Goal: Transaction & Acquisition: Subscribe to service/newsletter

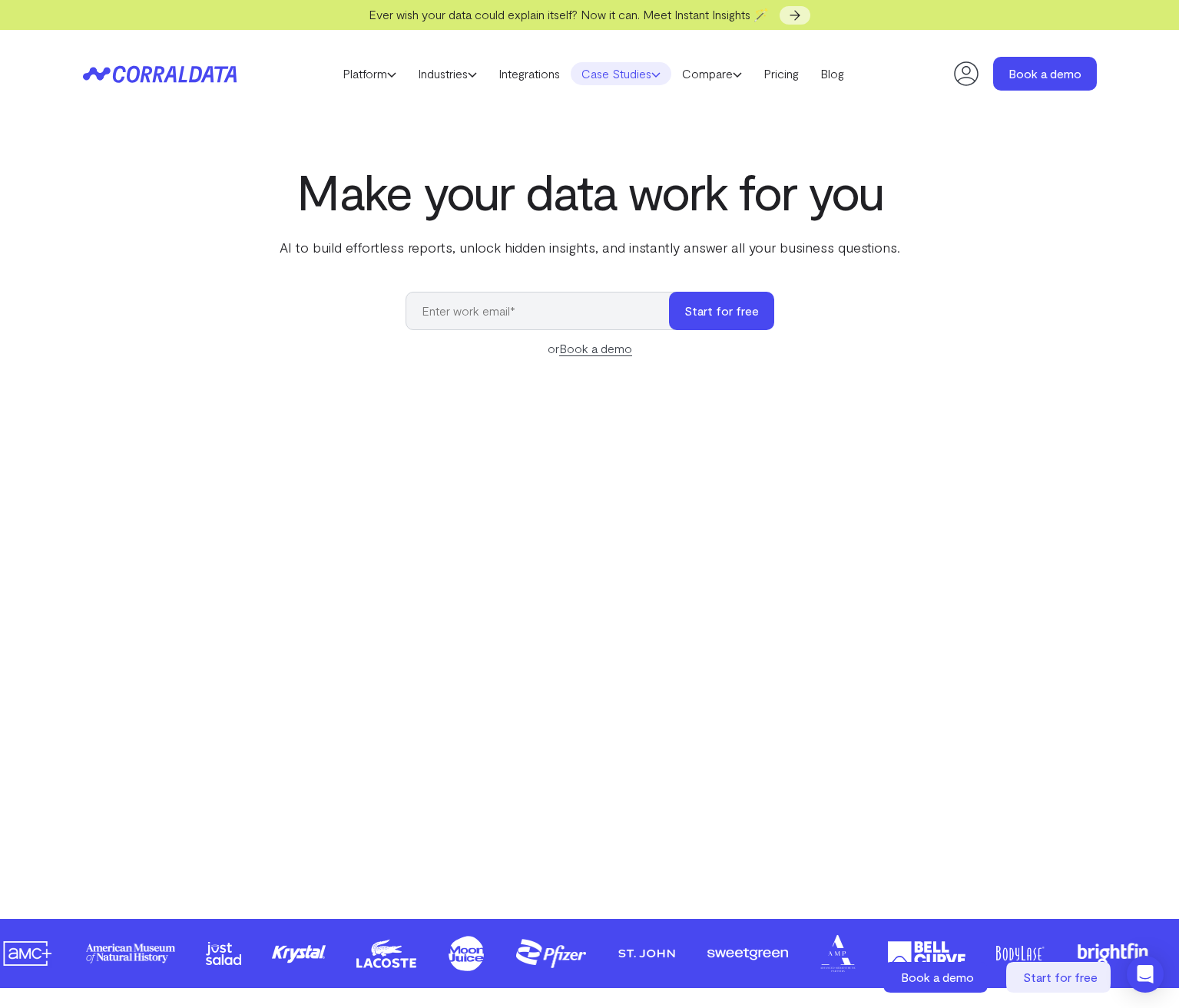
click at [630, 74] on link "Case Studies" at bounding box center [620, 74] width 101 height 23
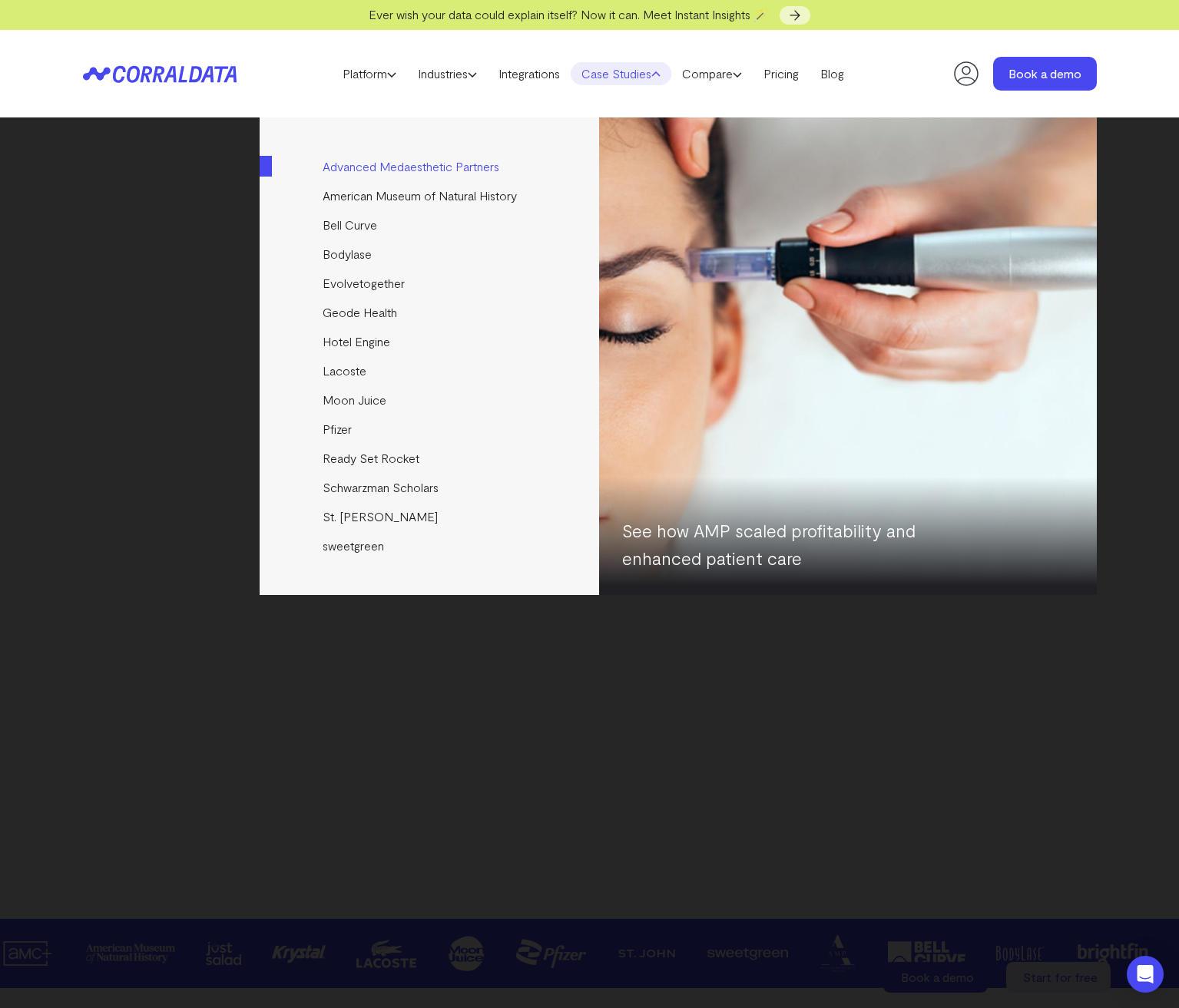
click at [420, 166] on link "Advanced Medaesthetic Partners" at bounding box center [430, 166] width 341 height 29
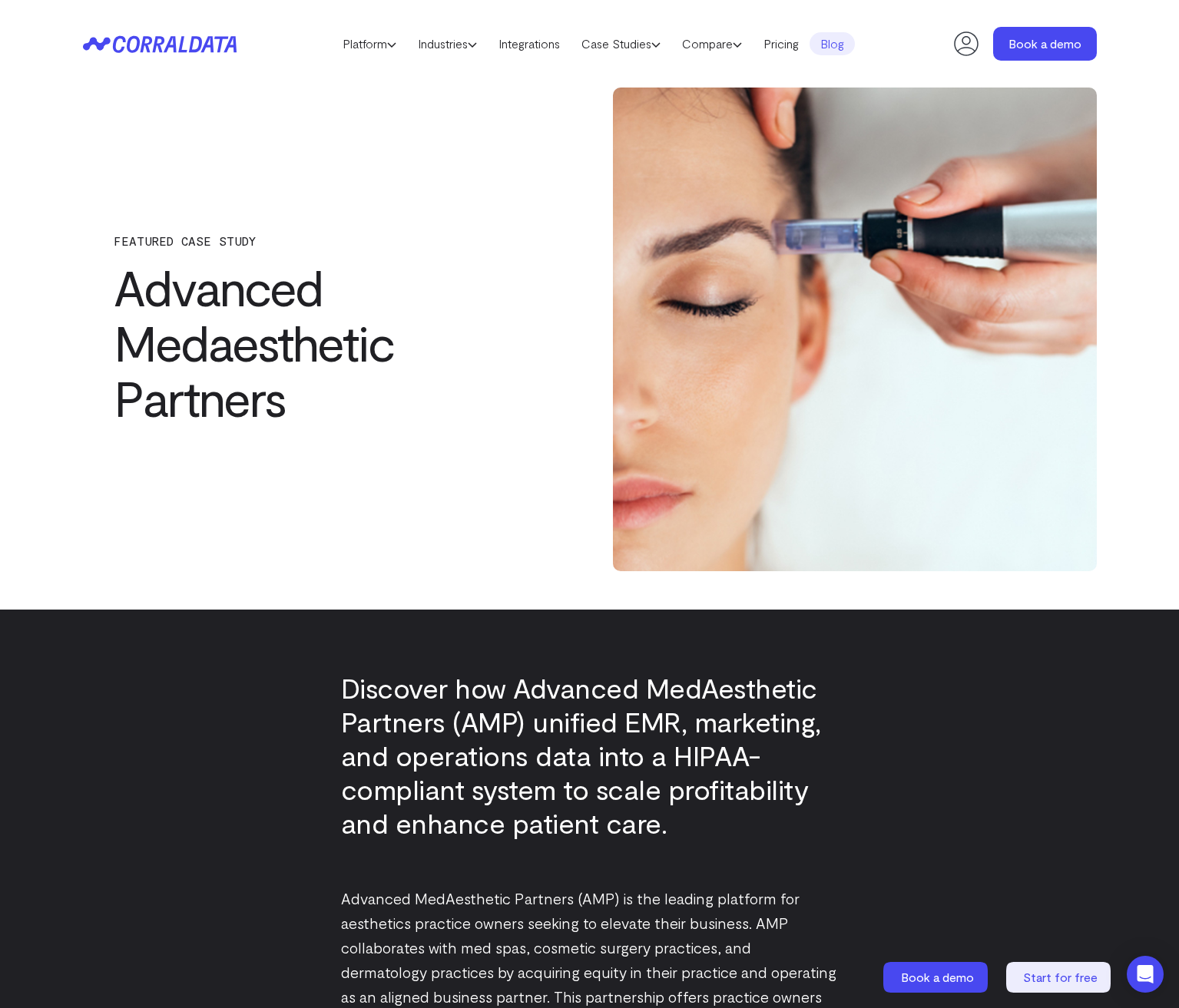
click at [182, 44] on icon at bounding box center [149, 43] width 74 height 17
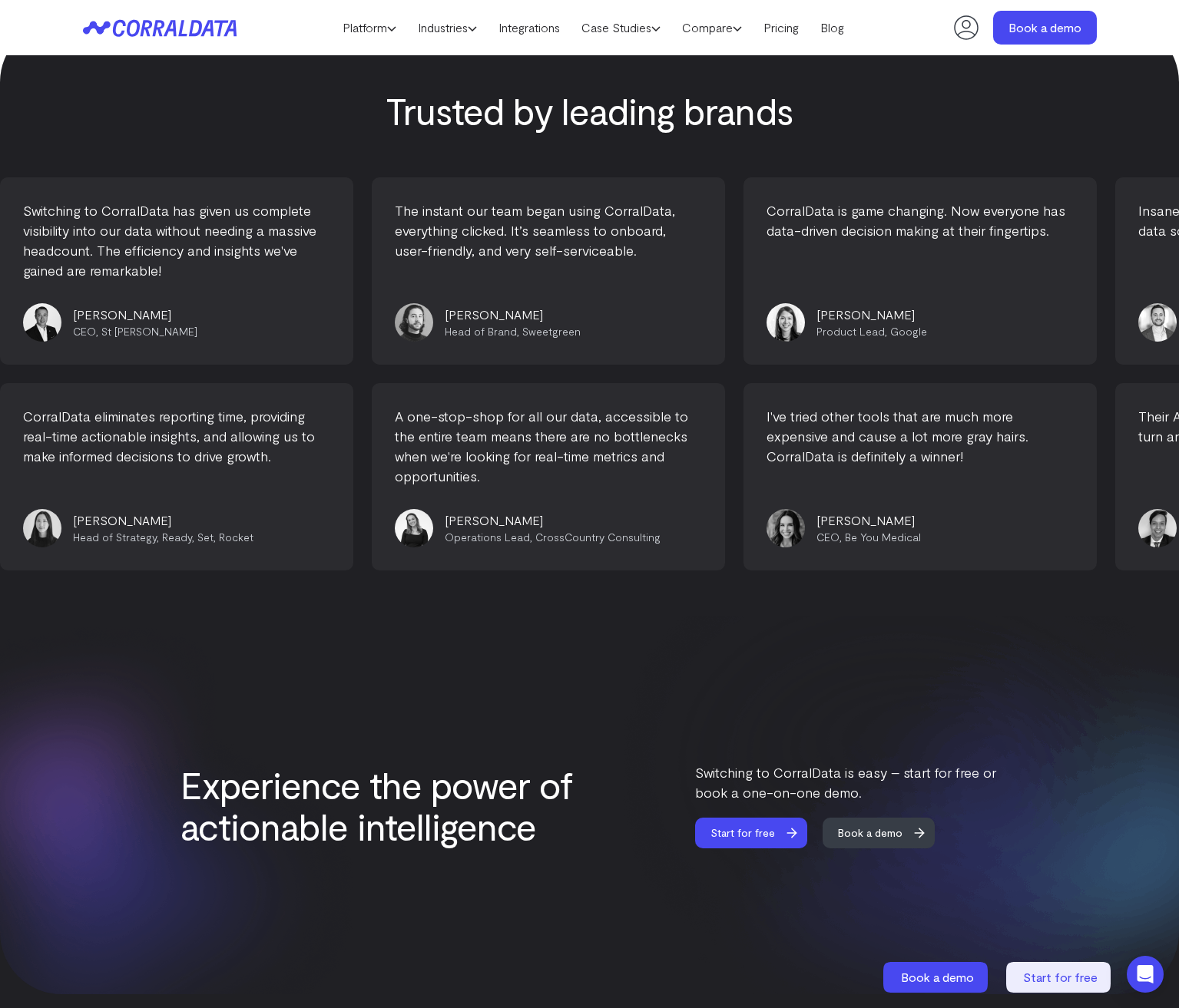
scroll to position [5788, 0]
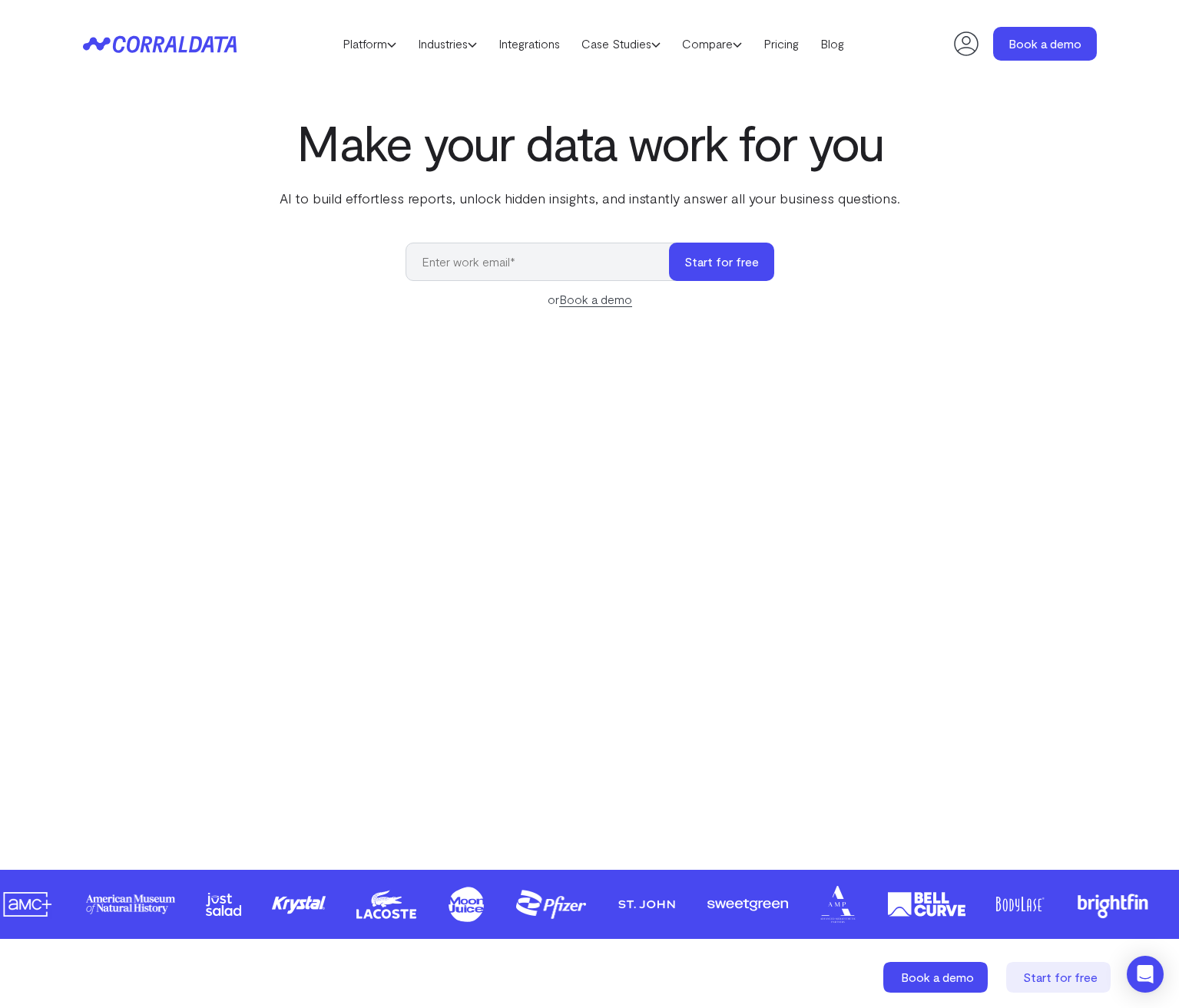
scroll to position [0, 0]
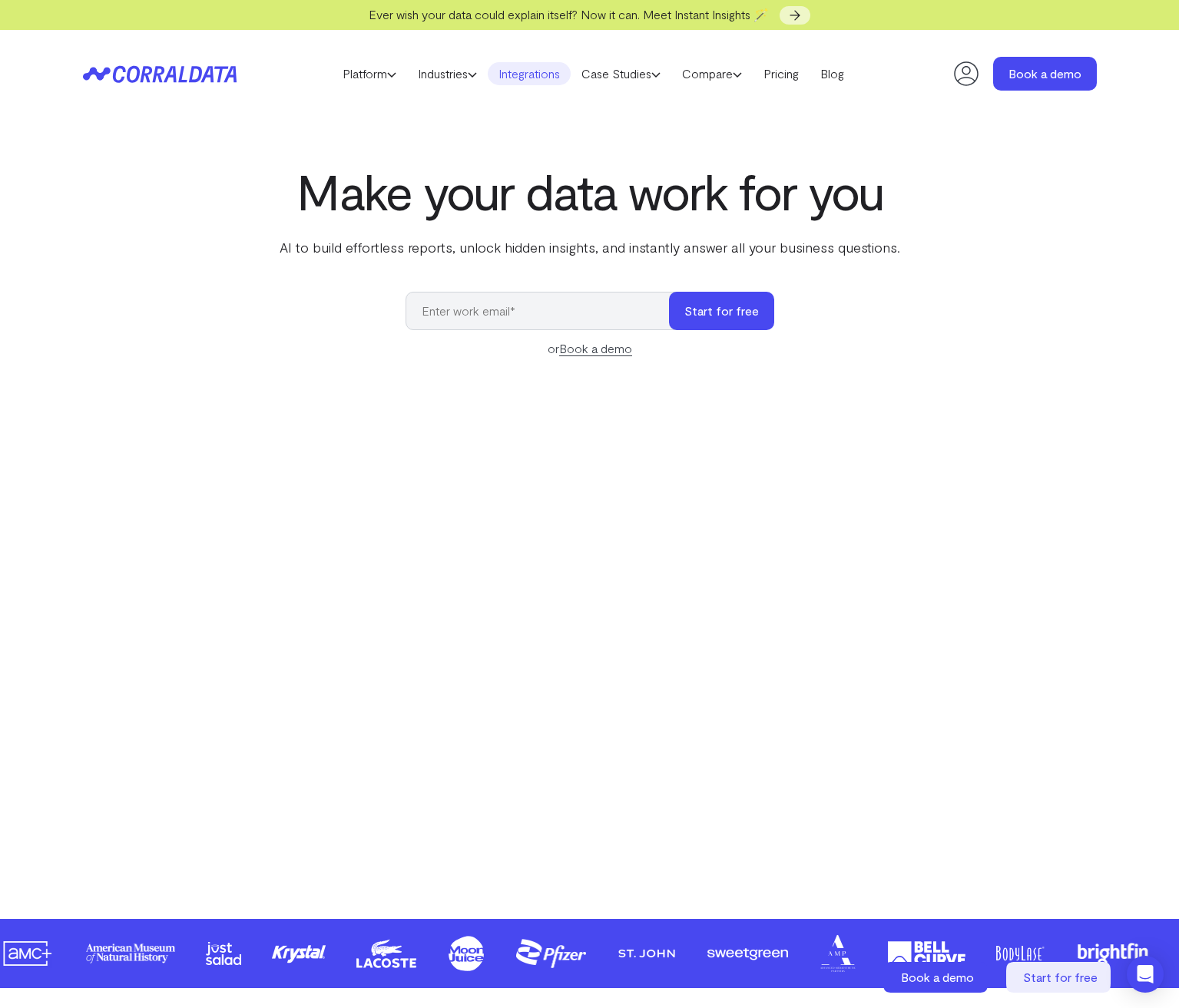
click at [516, 80] on link "Integrations" at bounding box center [530, 74] width 83 height 23
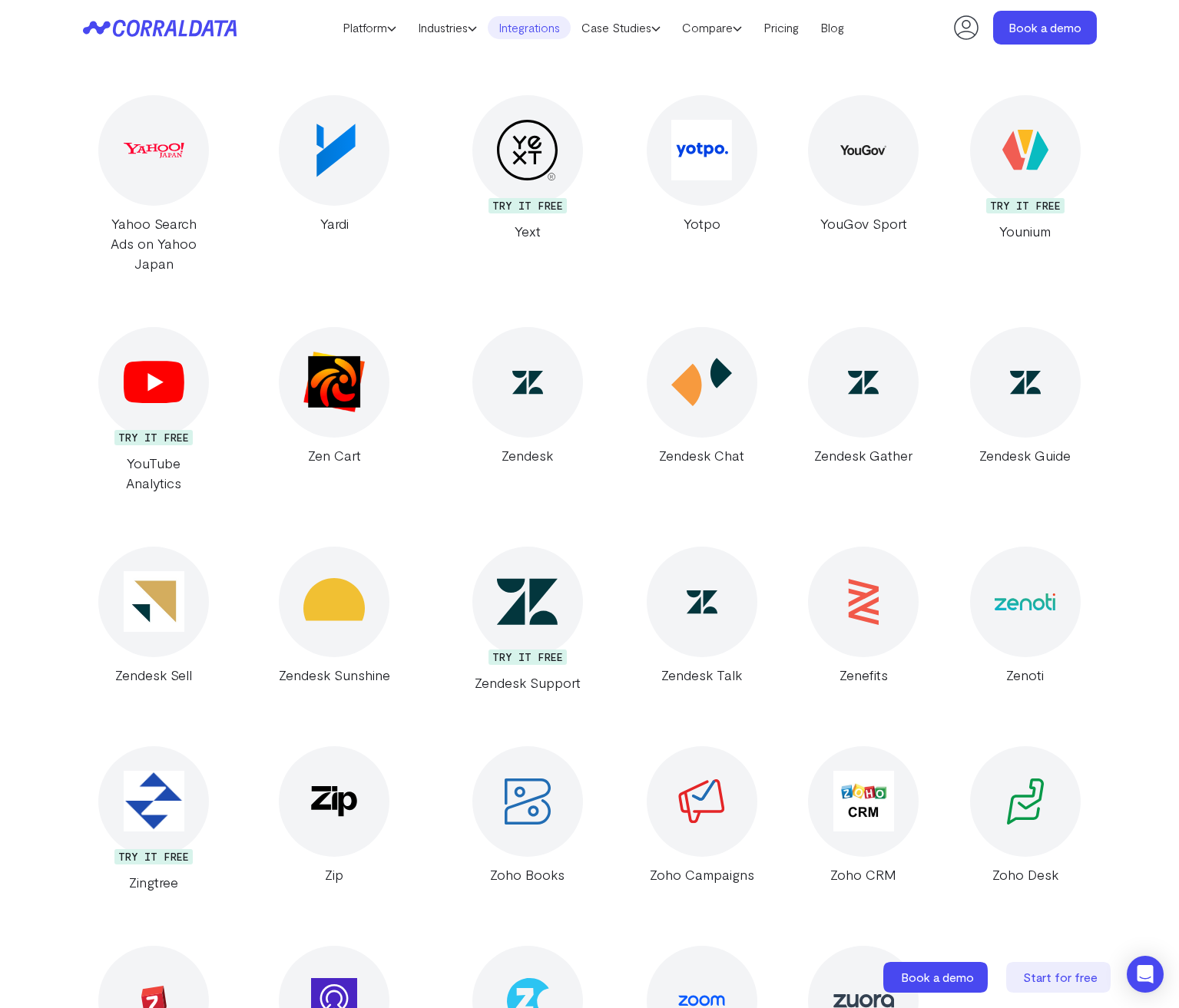
scroll to position [28964, 0]
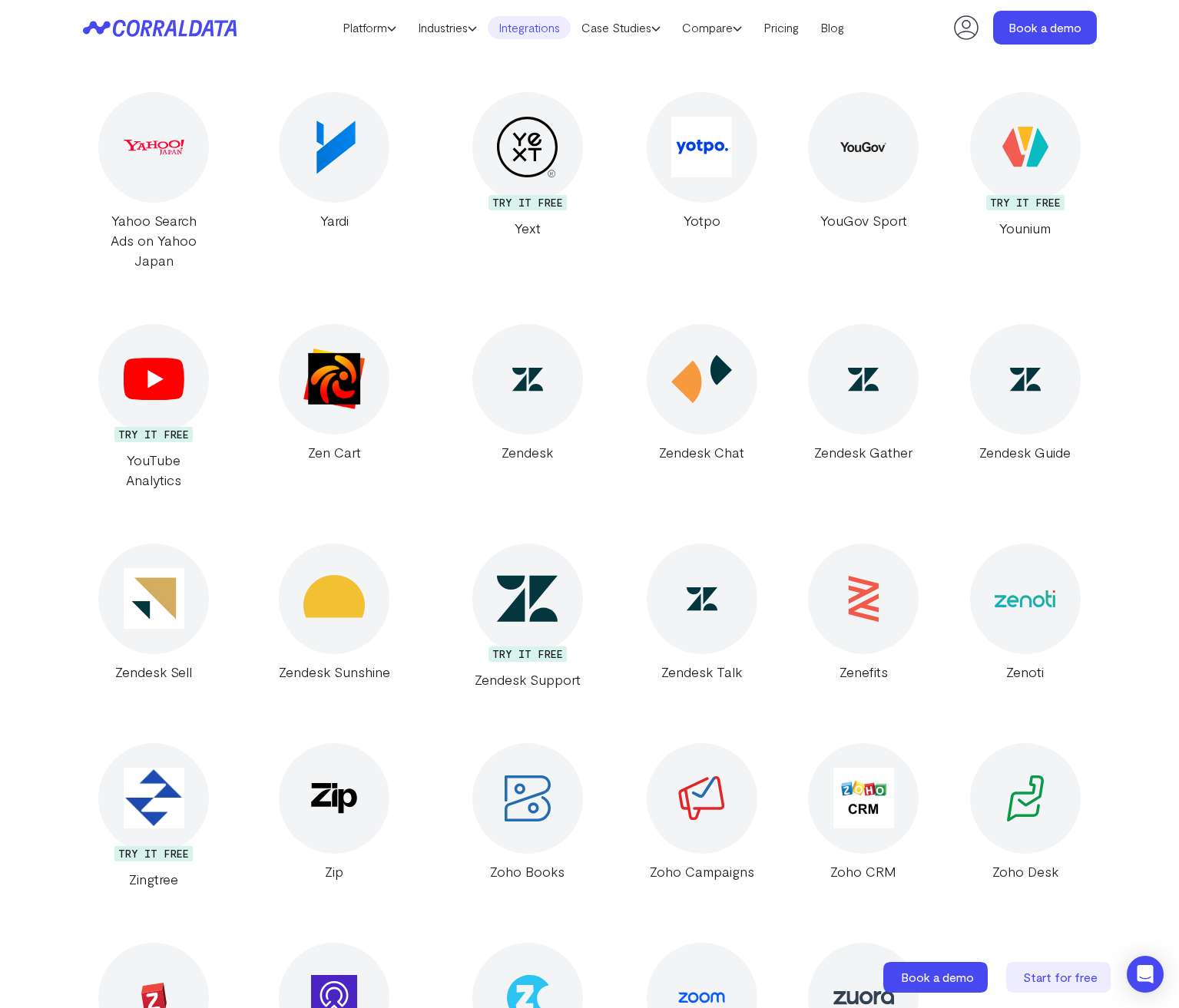
click at [1012, 544] on div at bounding box center [1025, 598] width 111 height 111
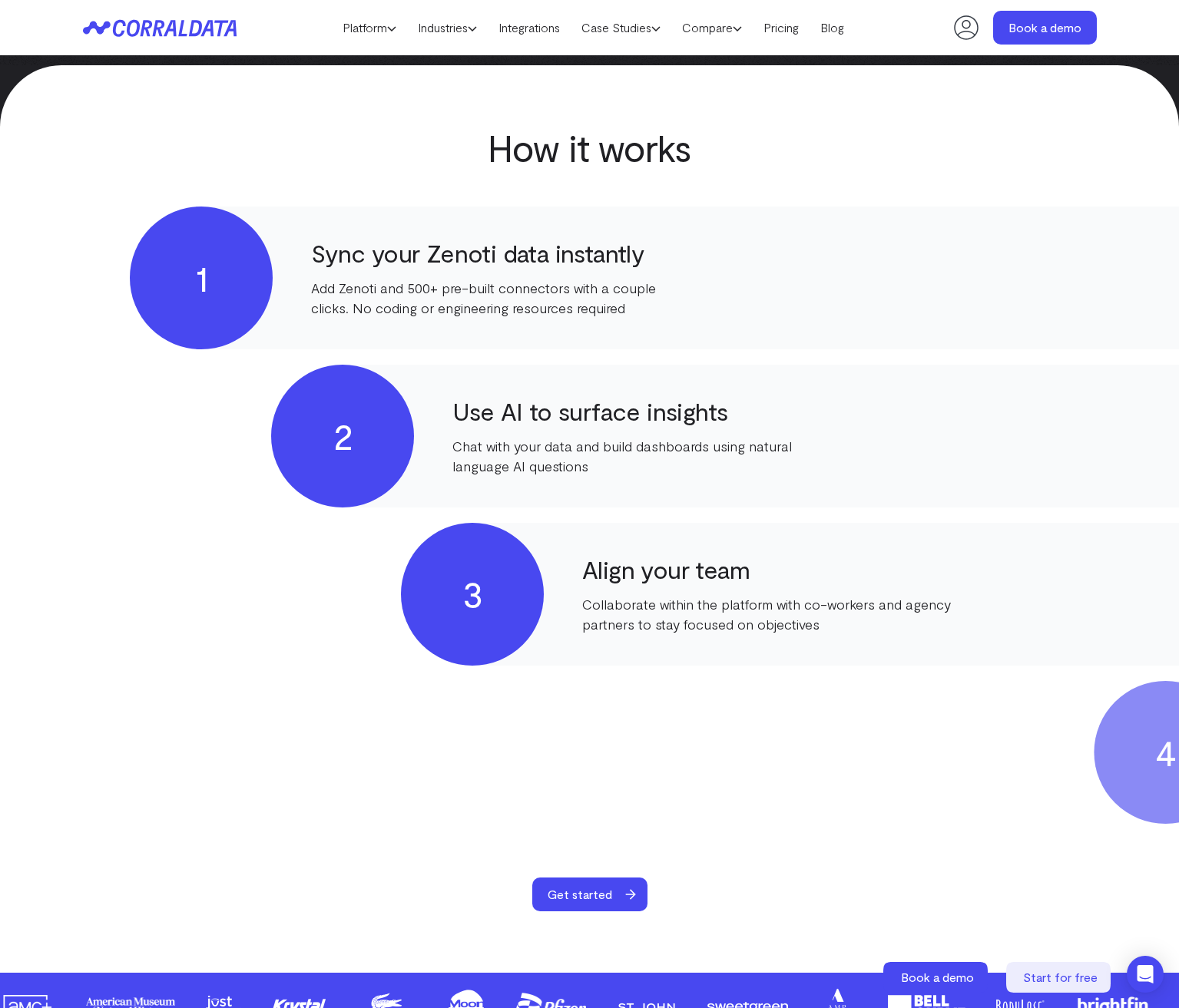
scroll to position [624, 0]
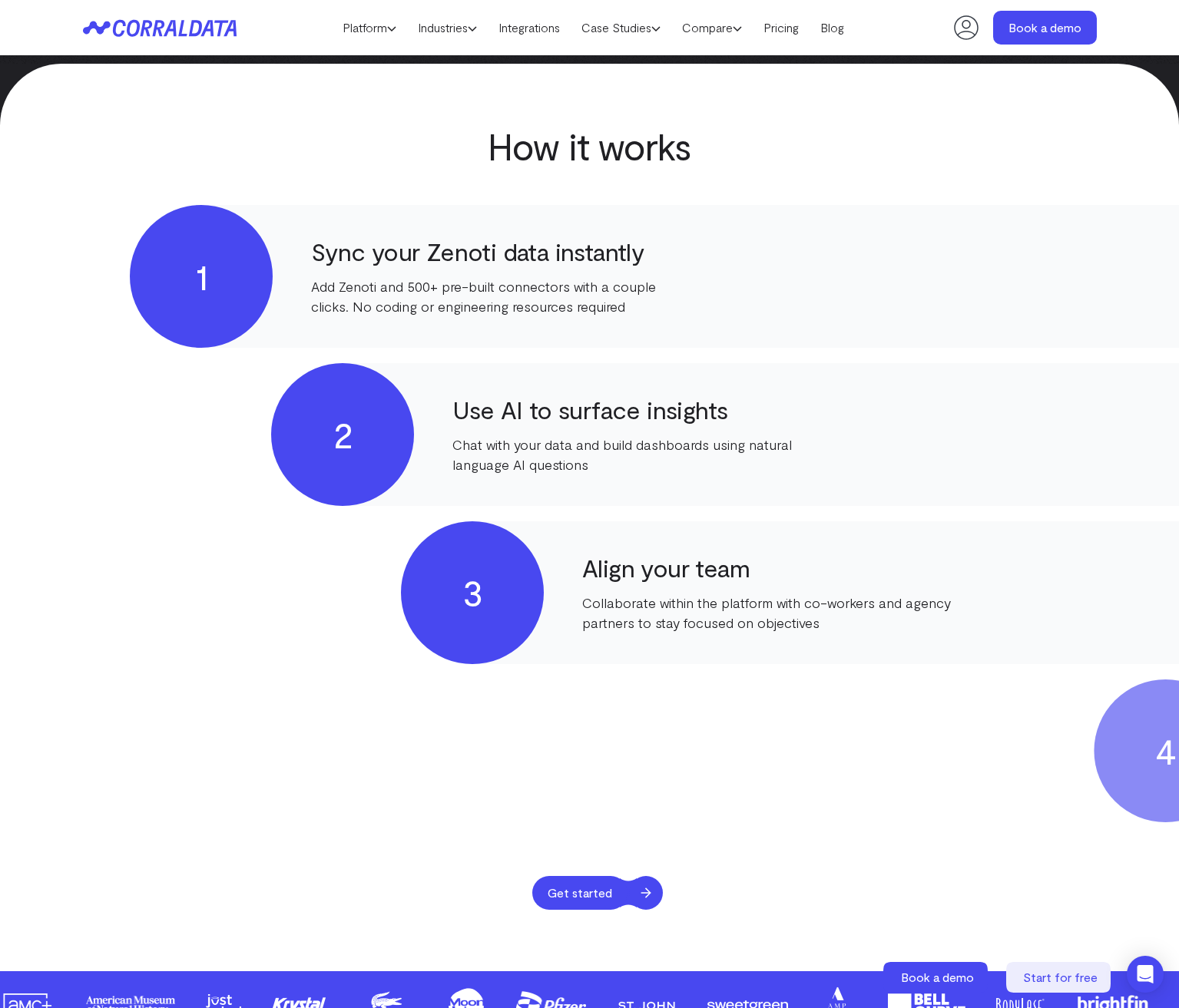
click at [569, 886] on span "Get started" at bounding box center [580, 892] width 95 height 34
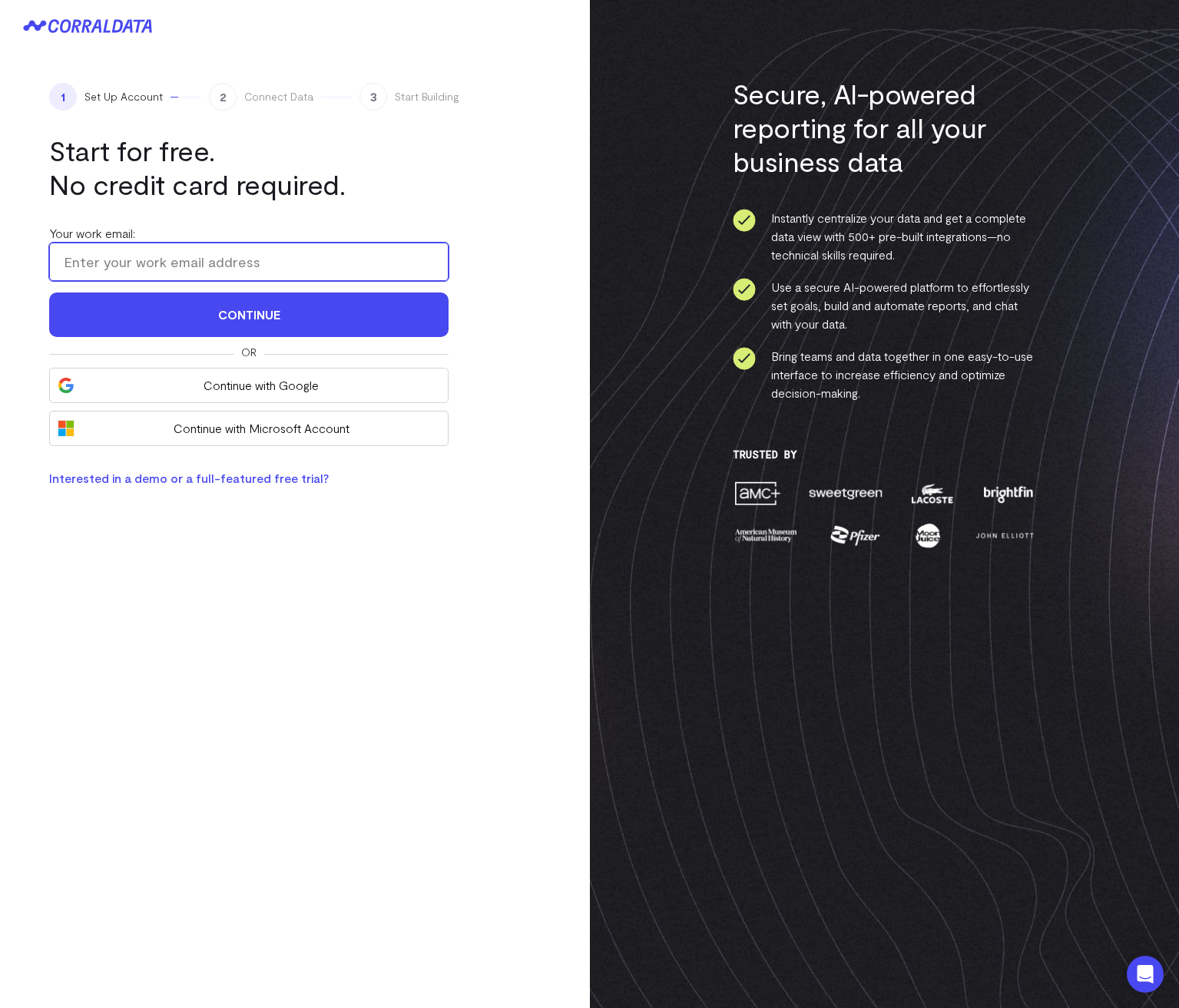
click at [239, 258] on input "Your work email:" at bounding box center [249, 261] width 400 height 38
type input "[PERSON_NAME][EMAIL_ADDRESS][PERSON_NAME][DOMAIN_NAME]"
drag, startPoint x: 266, startPoint y: 260, endPoint x: 167, endPoint y: 259, distance: 99.0
click at [167, 259] on input "[PERSON_NAME][EMAIL_ADDRESS][PERSON_NAME][DOMAIN_NAME]" at bounding box center [249, 261] width 400 height 38
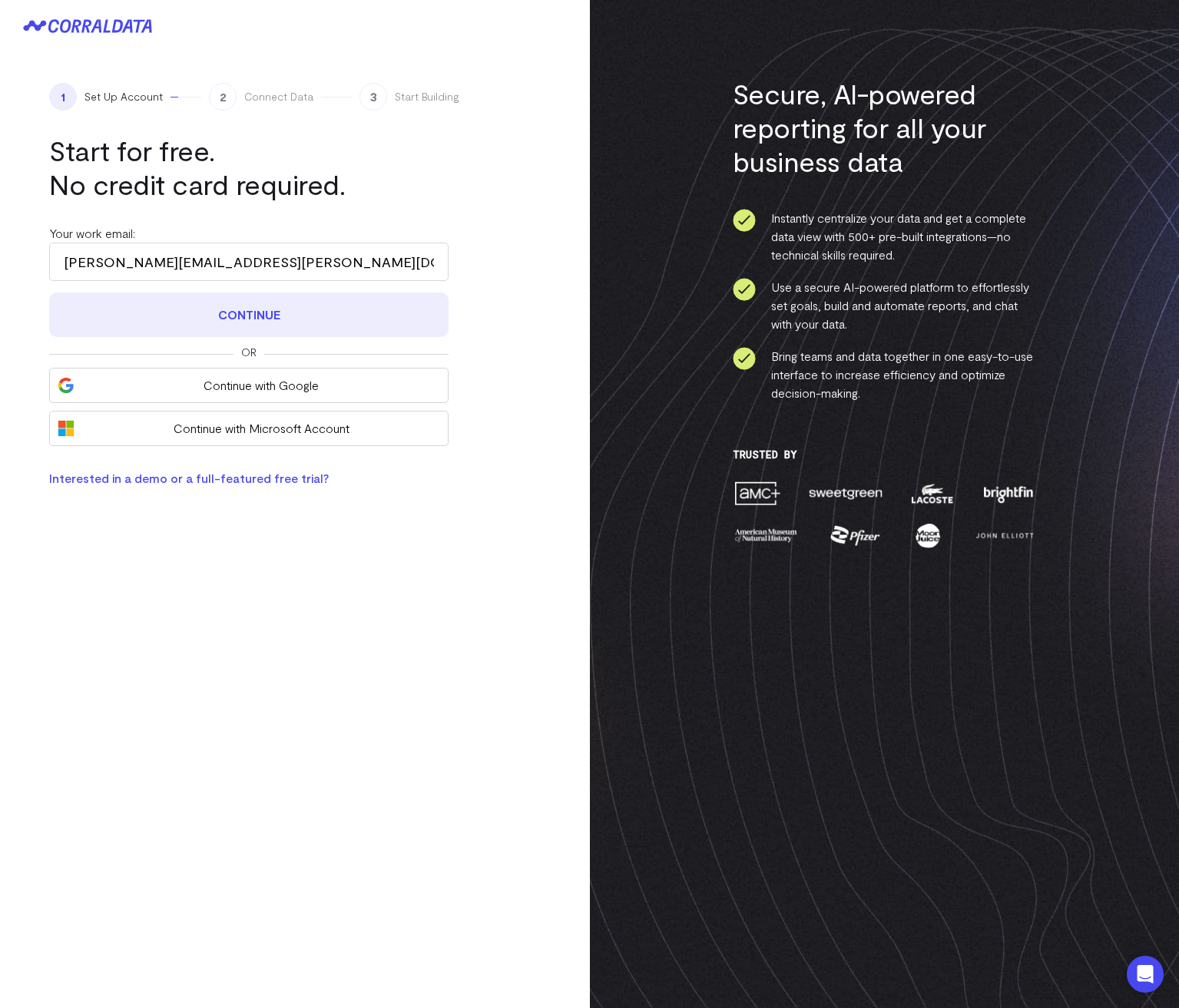
click at [236, 310] on button "Continue" at bounding box center [249, 314] width 400 height 44
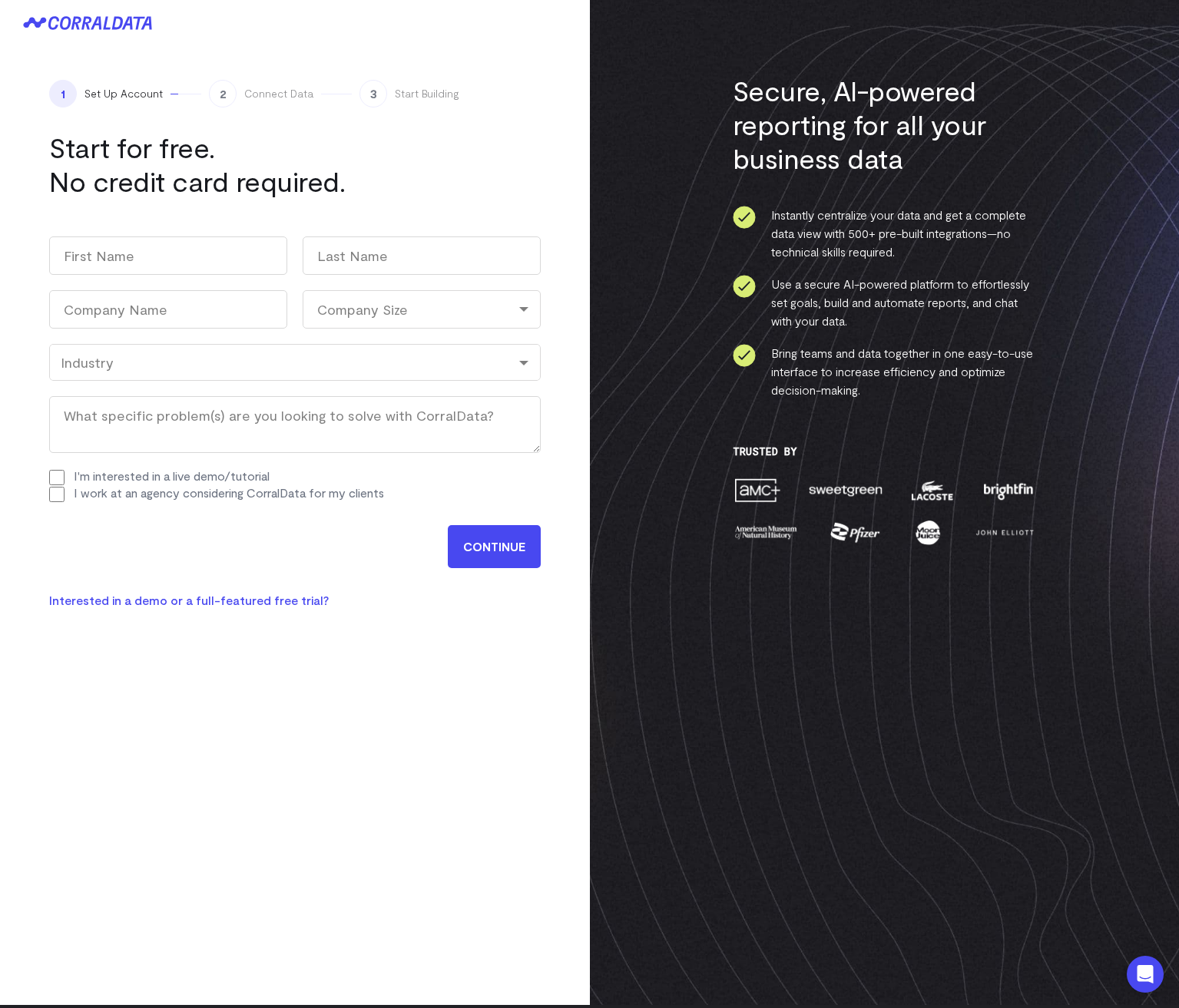
click at [73, 32] on div at bounding box center [295, 22] width 590 height 52
click at [79, 25] on icon at bounding box center [87, 22] width 129 height 14
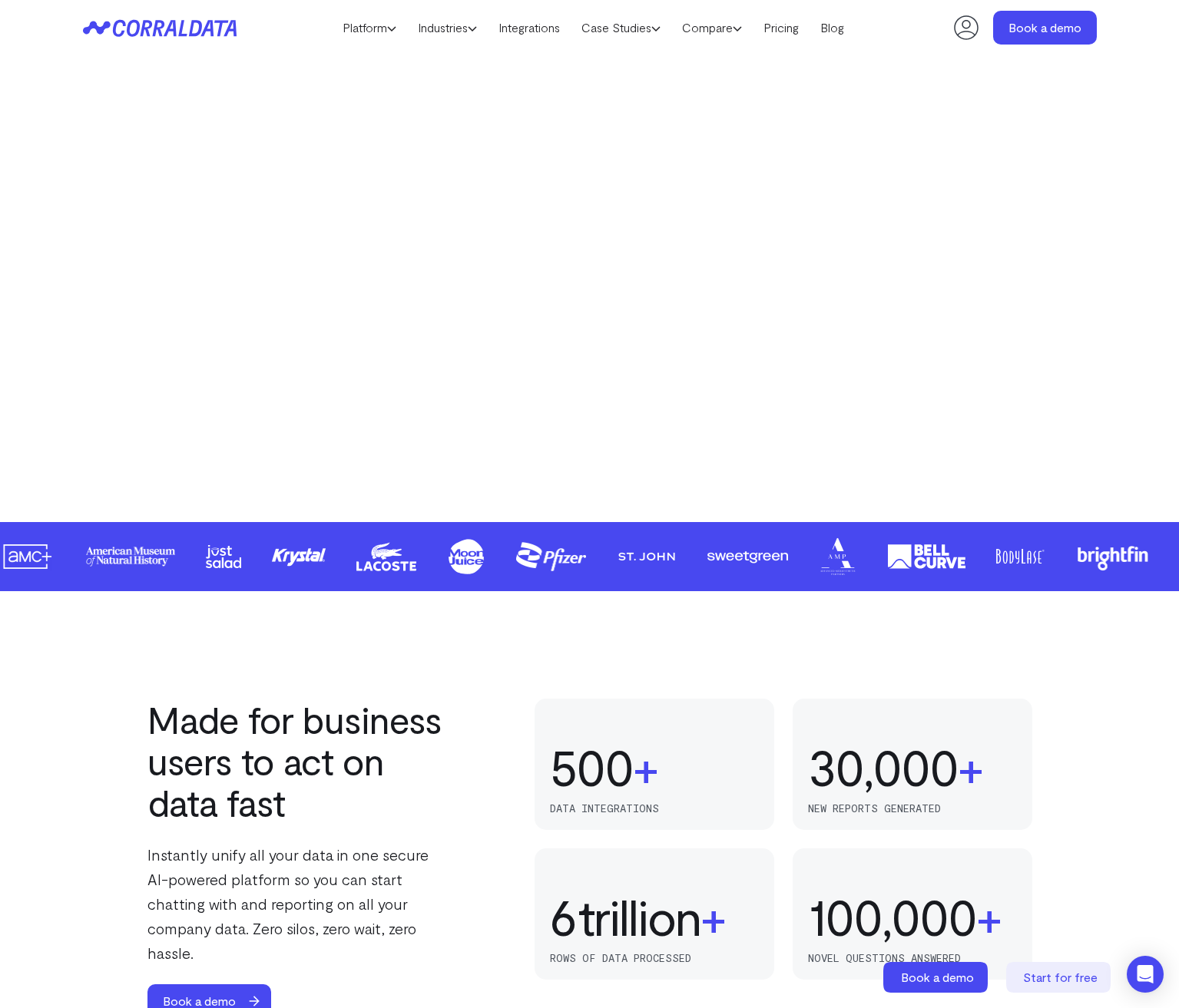
scroll to position [370, 0]
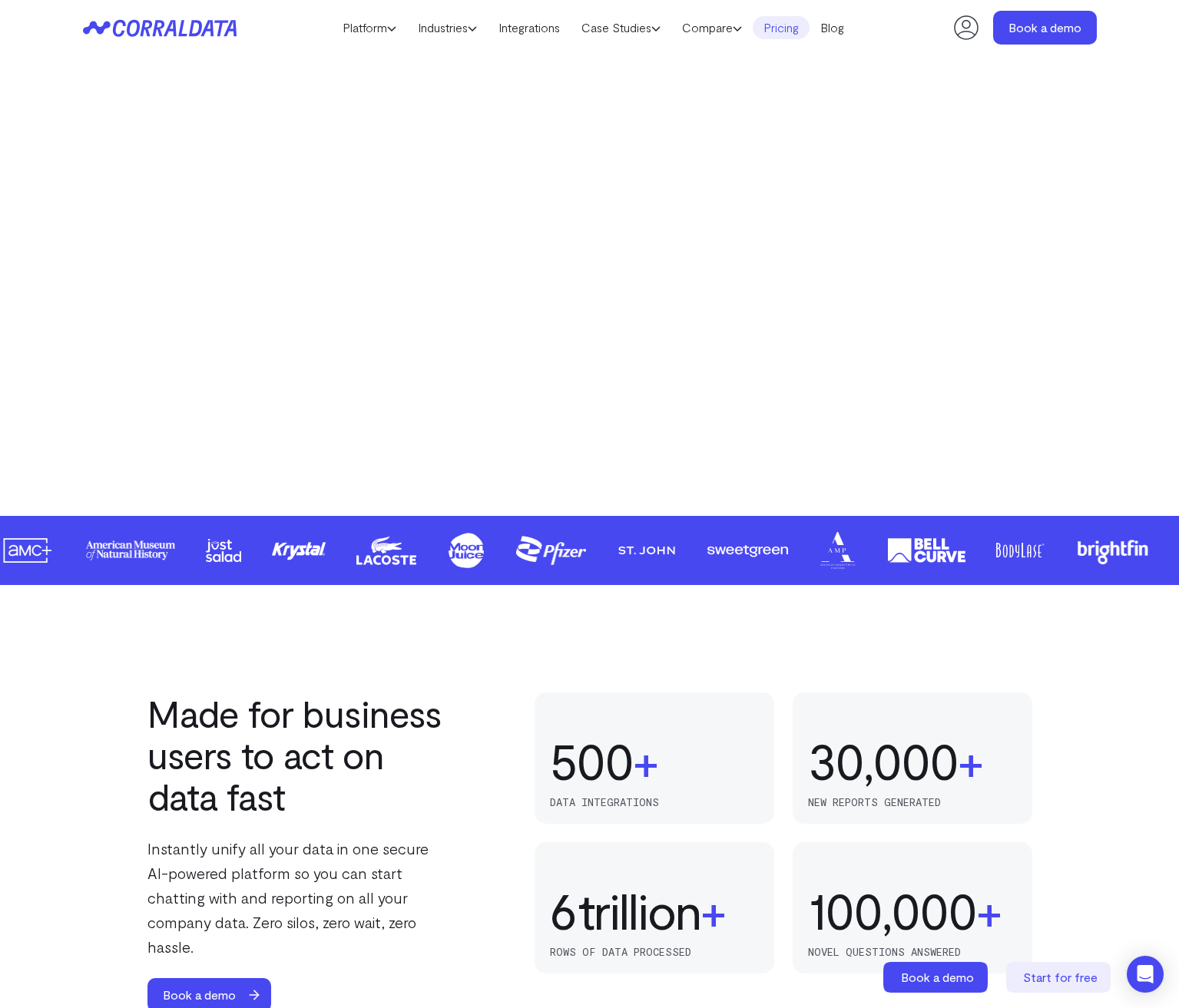
click at [803, 32] on link "Pricing" at bounding box center [781, 27] width 57 height 23
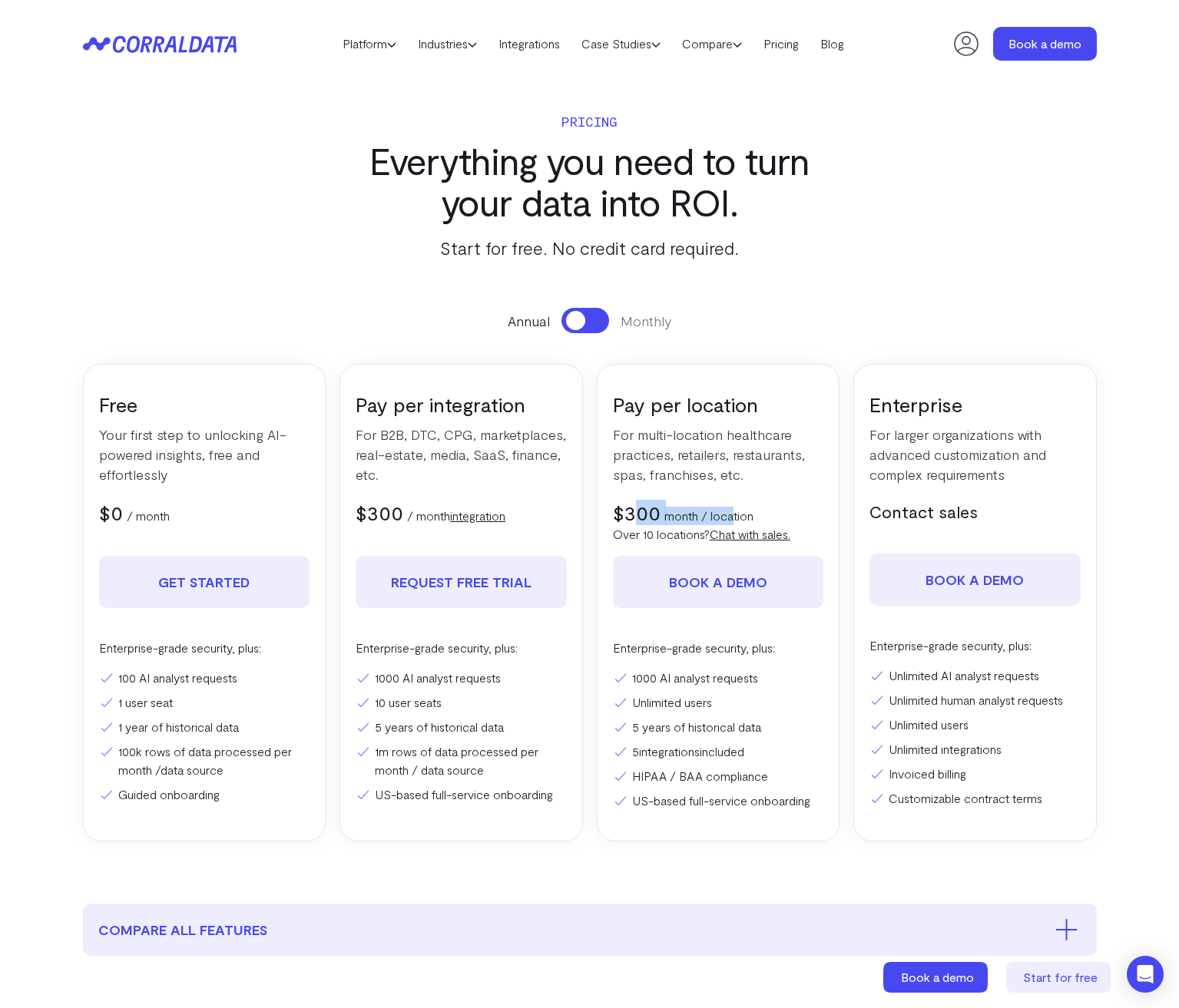
drag, startPoint x: 629, startPoint y: 511, endPoint x: 735, endPoint y: 509, distance: 106.0
click at [735, 509] on div "$300 $350 month / location" at bounding box center [719, 512] width 211 height 25
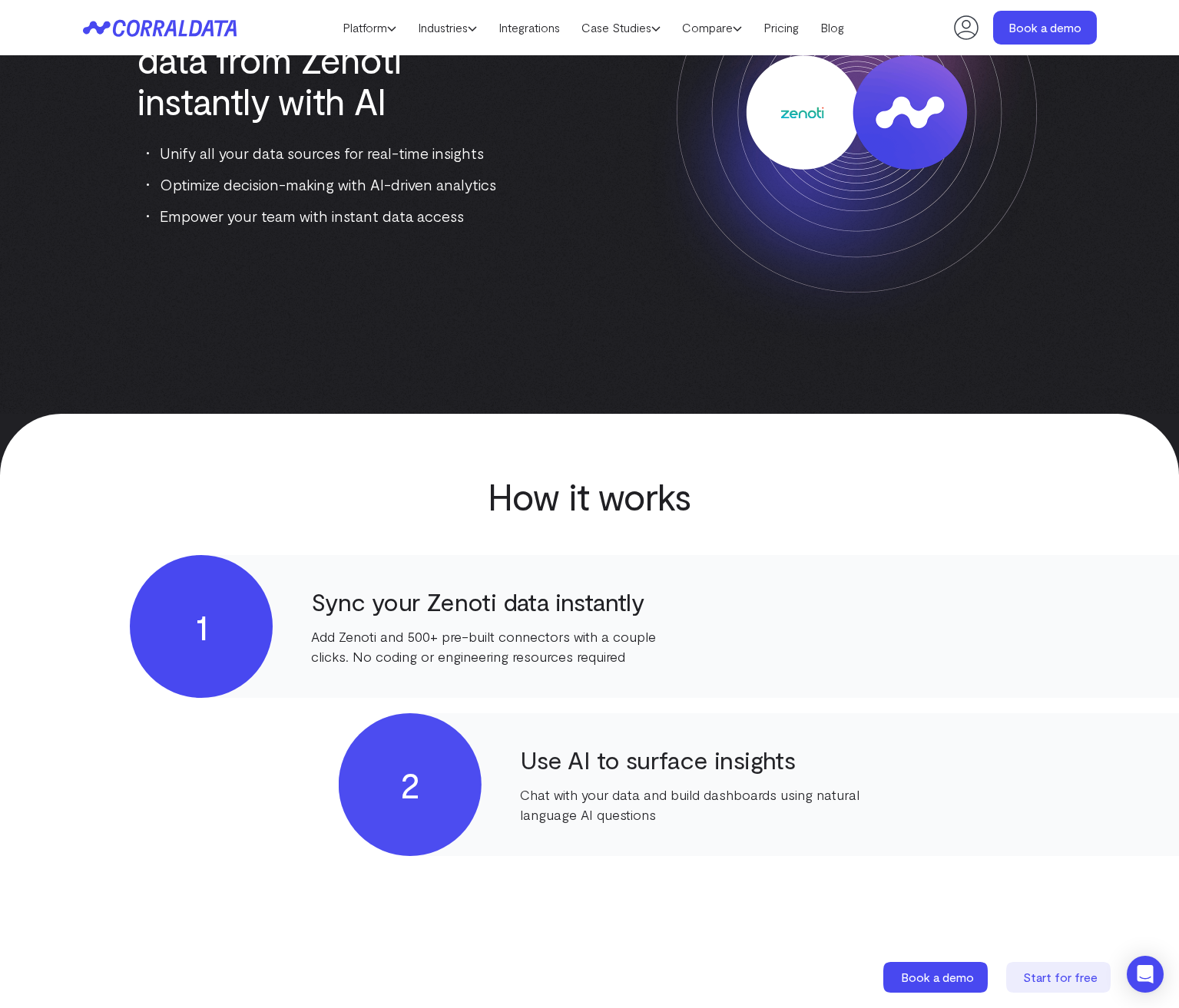
scroll to position [273, 0]
